Goal: Information Seeking & Learning: Learn about a topic

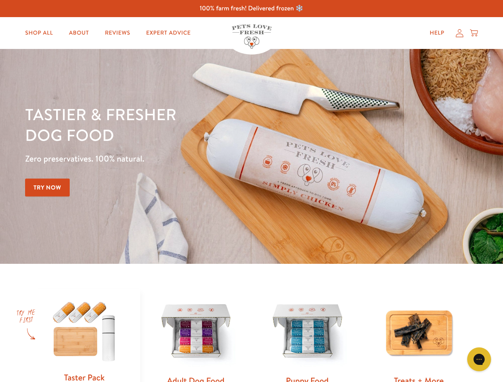
click at [251, 191] on div "Tastier & fresher dog food Zero preservatives. 100% natural. Try Now" at bounding box center [176, 156] width 302 height 105
click at [479, 360] on icon "Gorgias live chat" at bounding box center [479, 360] width 8 height 8
